Goal: Task Accomplishment & Management: Manage account settings

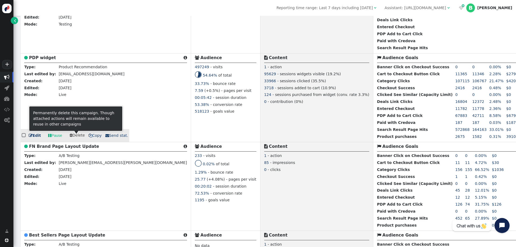
scroll to position [858, 0]
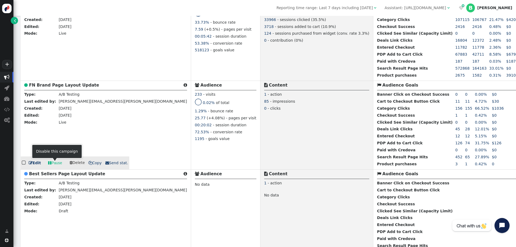
click at [55, 163] on link " Pause" at bounding box center [55, 163] width 22 height 10
click at [69, 85] on b "FN Brand Page Layout Update" at bounding box center [64, 85] width 70 height 5
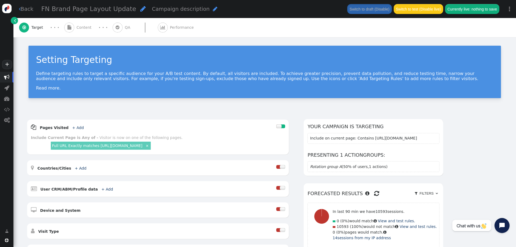
click at [21, 145] on div "AND OR XOR AND     Pages Visited + Add  Include Current Page is Any of - V…" at bounding box center [264, 223] width 503 height 222
click at [170, 27] on span "Performance" at bounding box center [183, 28] width 26 height 6
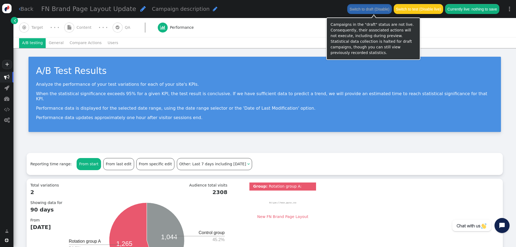
click at [367, 8] on button "Switch to draft (Disable)" at bounding box center [369, 9] width 44 height 10
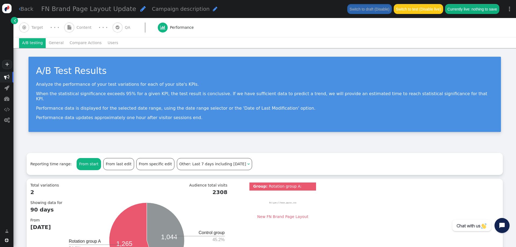
click at [27, 11] on link " Back" at bounding box center [26, 9] width 15 height 8
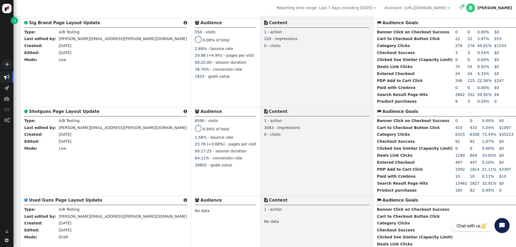
scroll to position [460, 0]
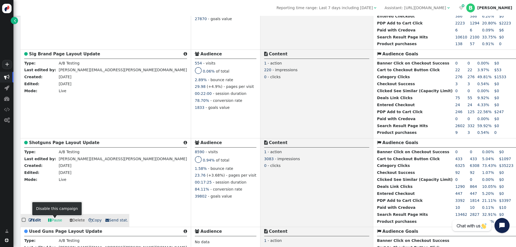
click at [55, 221] on link " Pause" at bounding box center [55, 221] width 22 height 10
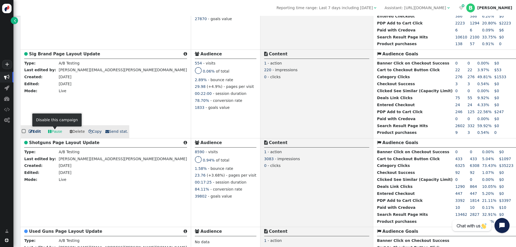
click at [55, 132] on link " Pause" at bounding box center [55, 132] width 22 height 10
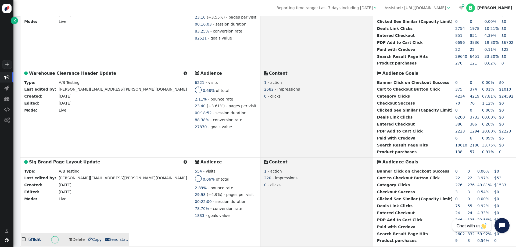
scroll to position [337, 0]
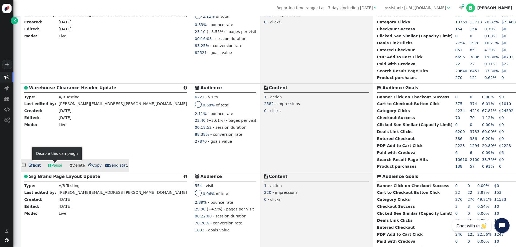
click at [53, 166] on link " Pause" at bounding box center [55, 166] width 22 height 10
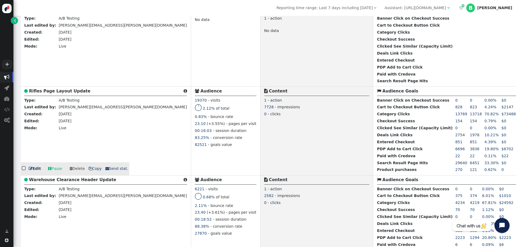
scroll to position [215, 0]
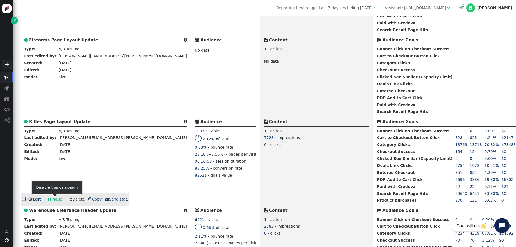
click at [58, 201] on link " Pause" at bounding box center [55, 200] width 22 height 10
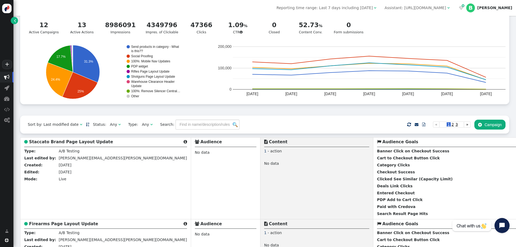
scroll to position [0, 0]
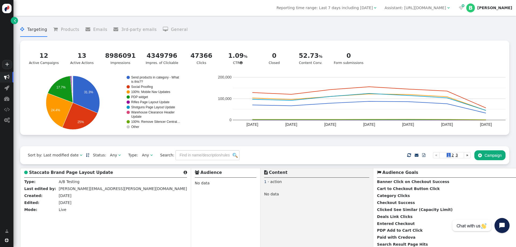
click at [197, 29] on menu " Targeting  Products  Emails  3rd-party emails  General" at bounding box center [264, 30] width 489 height 14
